Goal: Task Accomplishment & Management: Manage account settings

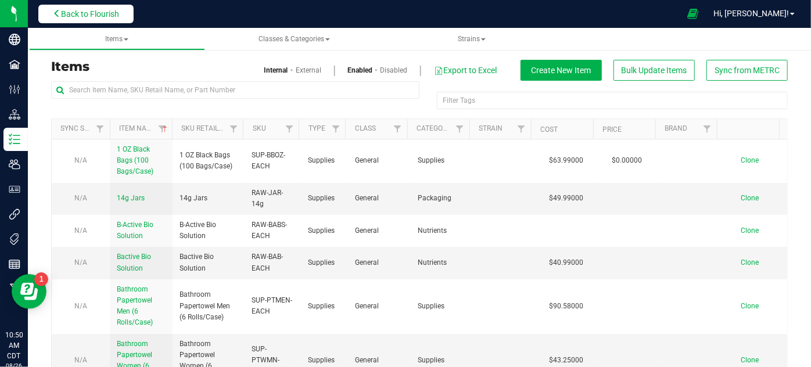
click at [105, 12] on span "Back to Flourish" at bounding box center [90, 13] width 58 height 9
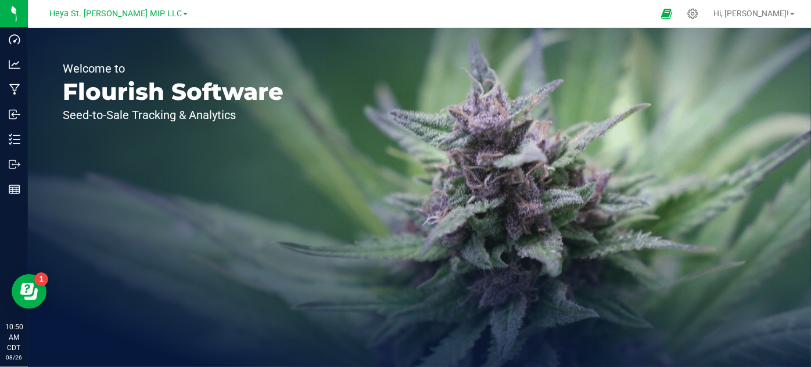
click at [105, 12] on span "Heya St. [PERSON_NAME] MIP LLC" at bounding box center [115, 14] width 132 height 10
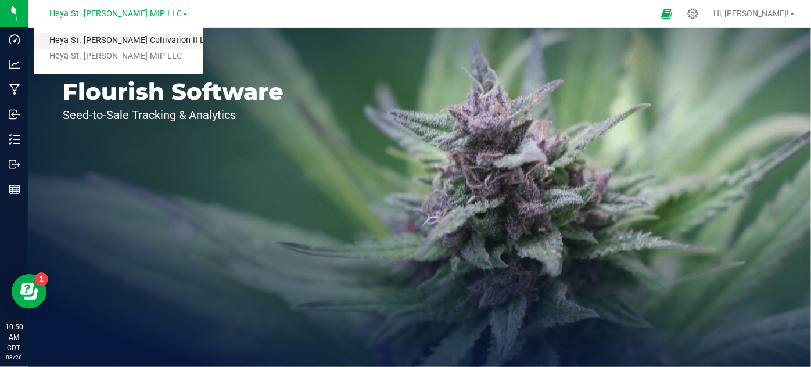
click at [105, 42] on link "Heya St. [PERSON_NAME] Cultivation II LLC" at bounding box center [119, 41] width 170 height 16
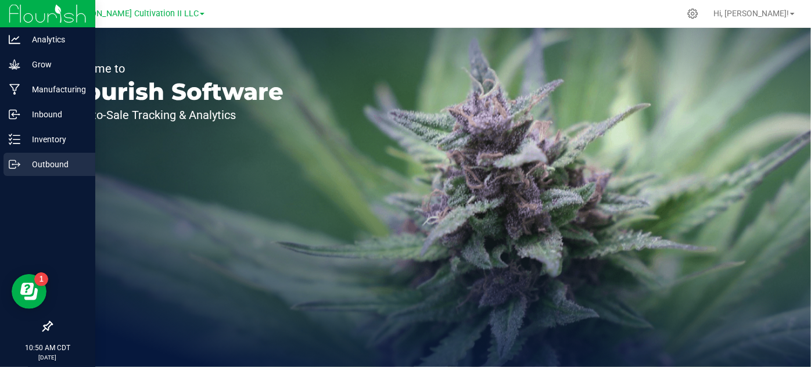
click at [26, 160] on p "Outbound" at bounding box center [55, 164] width 70 height 14
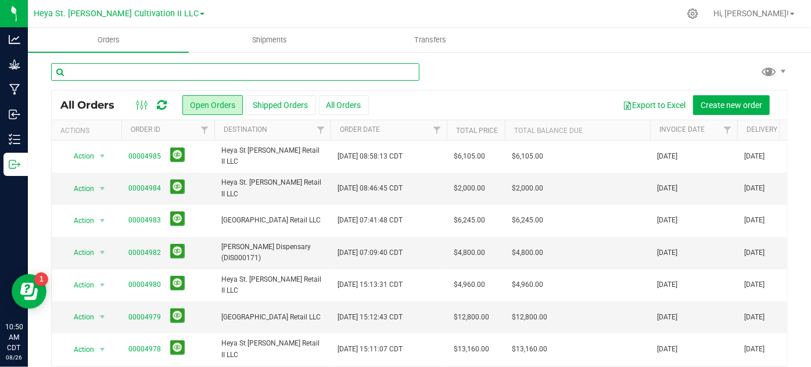
click at [118, 76] on input "text" at bounding box center [235, 71] width 368 height 17
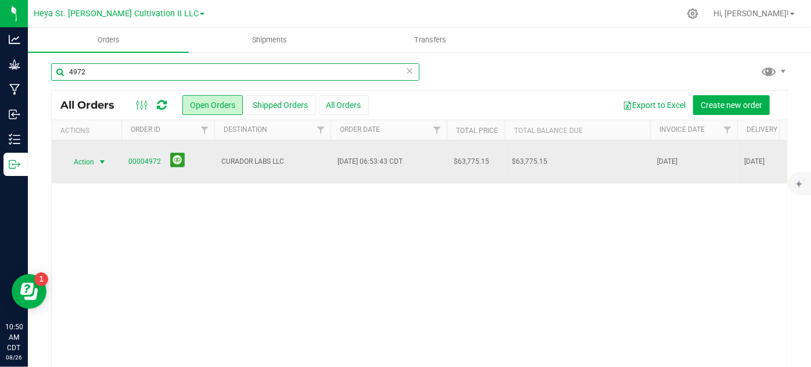
type input "4972"
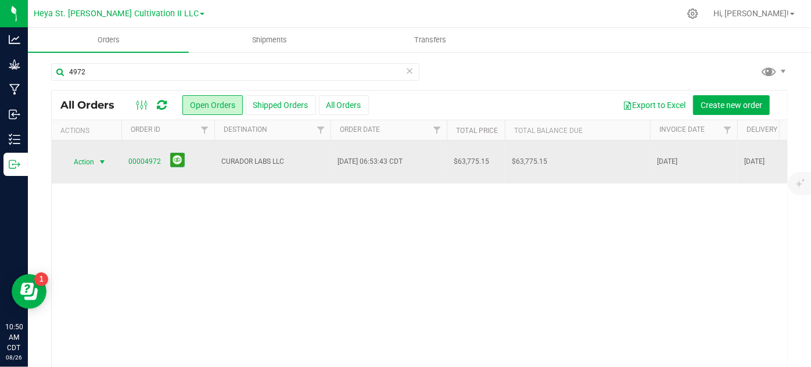
click at [99, 157] on span "select" at bounding box center [102, 161] width 9 height 9
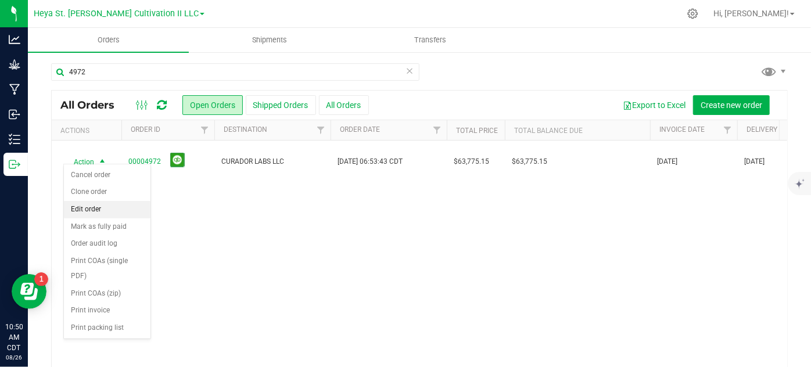
click at [101, 213] on li "Edit order" at bounding box center [107, 209] width 87 height 17
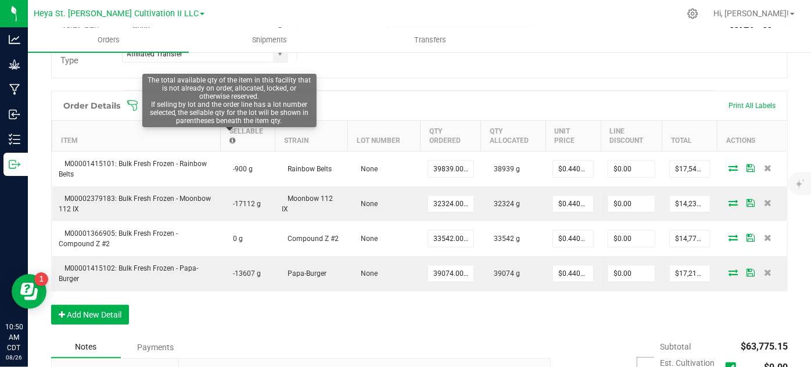
scroll to position [305, 0]
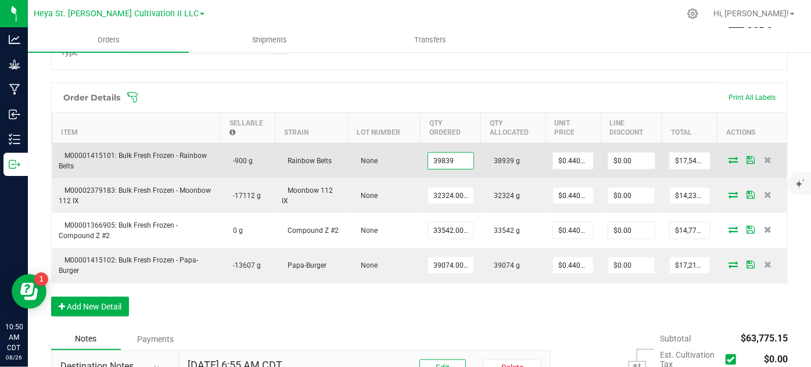
click at [438, 157] on input "39839" at bounding box center [450, 161] width 45 height 16
click at [442, 159] on input "39839" at bounding box center [450, 161] width 45 height 16
type input "38939.0000 g"
type input "$17,152.63"
click at [425, 173] on td "38939.0000 g" at bounding box center [451, 160] width 60 height 35
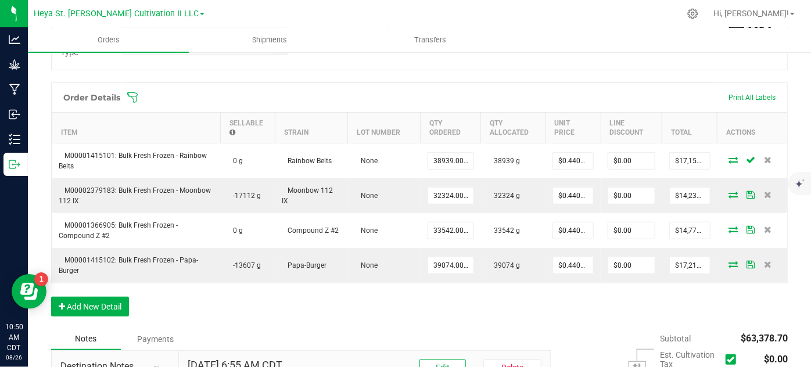
click at [495, 328] on div "Notes Payments" at bounding box center [296, 339] width 491 height 22
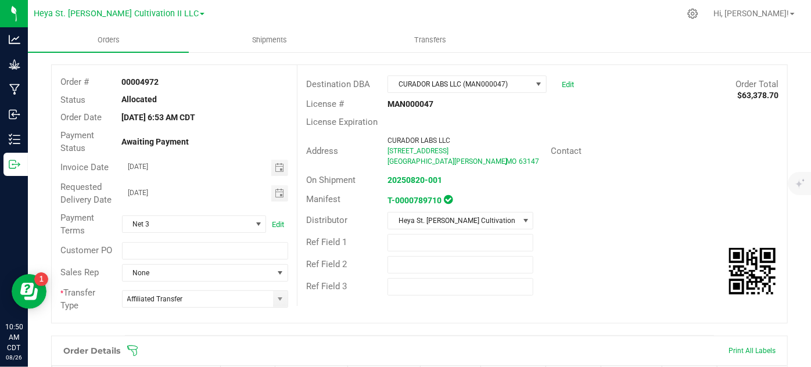
scroll to position [0, 0]
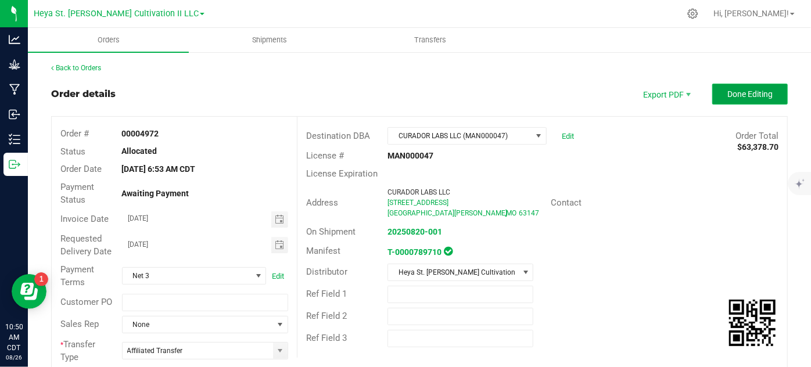
click at [762, 92] on span "Done Editing" at bounding box center [749, 93] width 45 height 9
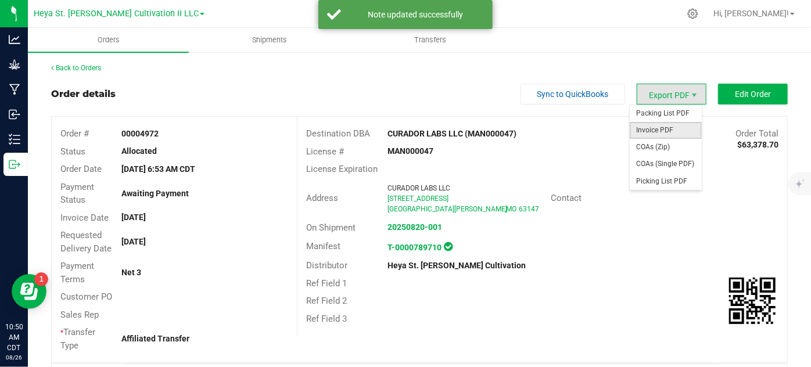
click at [658, 134] on span "Invoice PDF" at bounding box center [666, 130] width 72 height 17
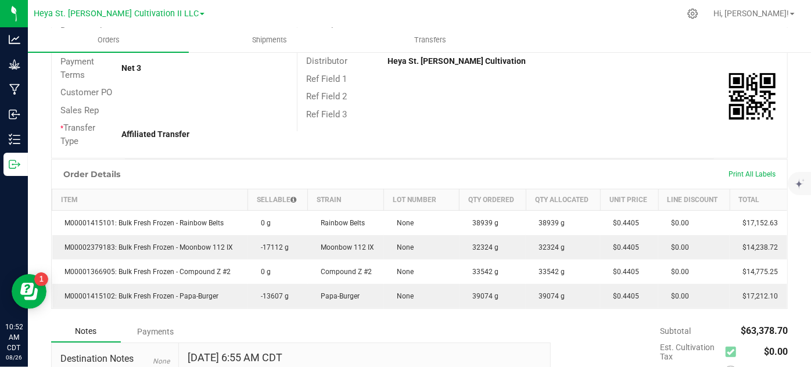
scroll to position [205, 0]
